Goal: Use online tool/utility: Utilize a website feature to perform a specific function

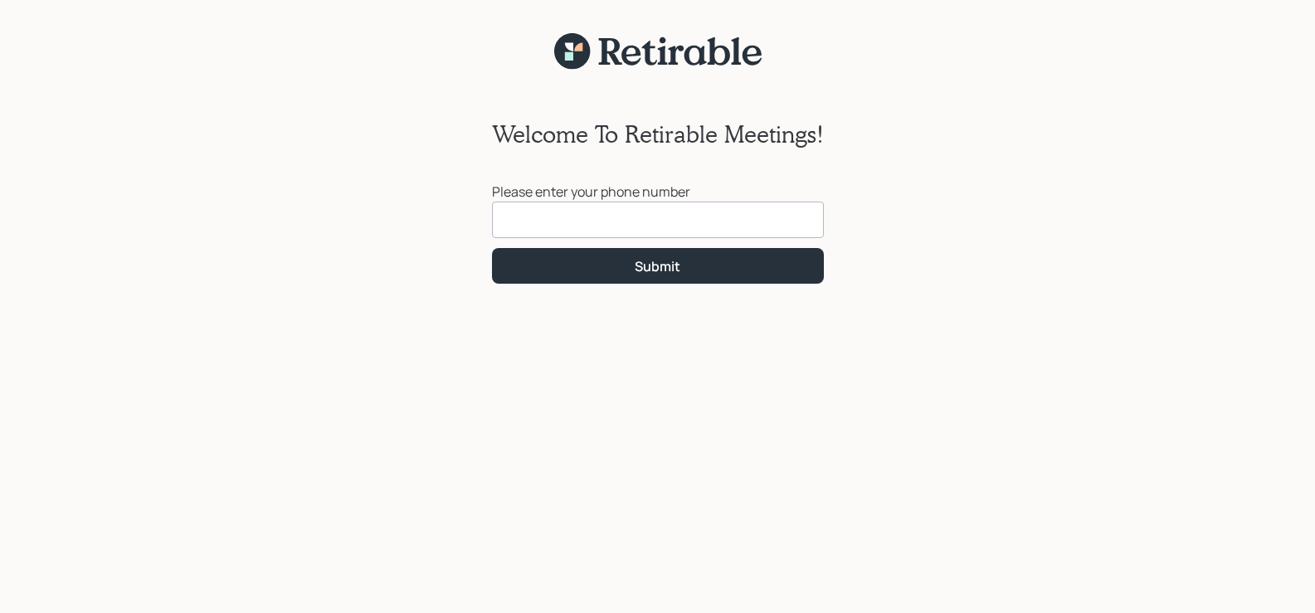
click at [516, 217] on input at bounding box center [658, 220] width 332 height 37
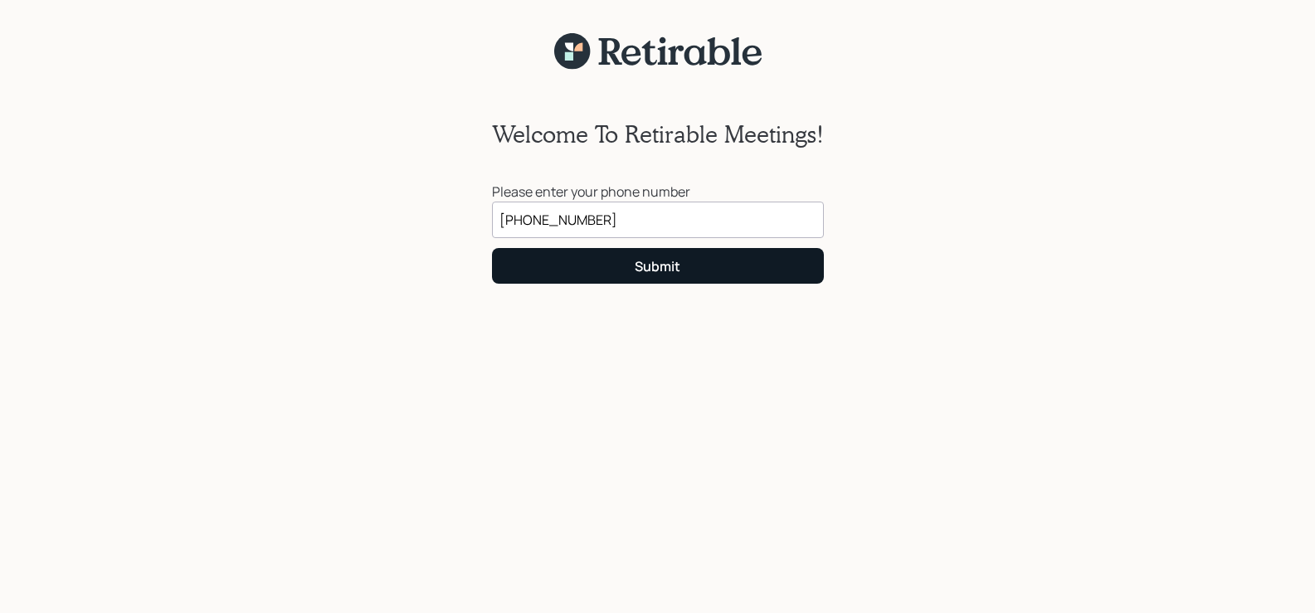
type input "[PHONE_NUMBER]"
click at [669, 260] on div "Submit" at bounding box center [658, 266] width 46 height 18
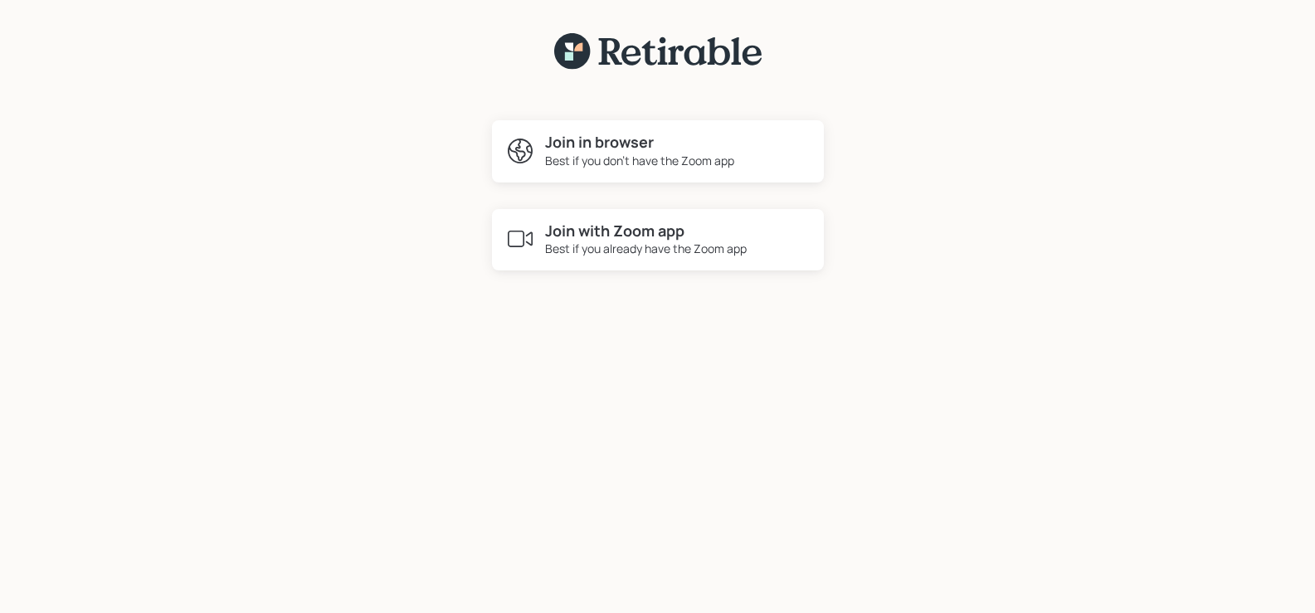
click at [599, 234] on h4 "Join with Zoom app" at bounding box center [646, 231] width 202 height 18
